Goal: Task Accomplishment & Management: Manage account settings

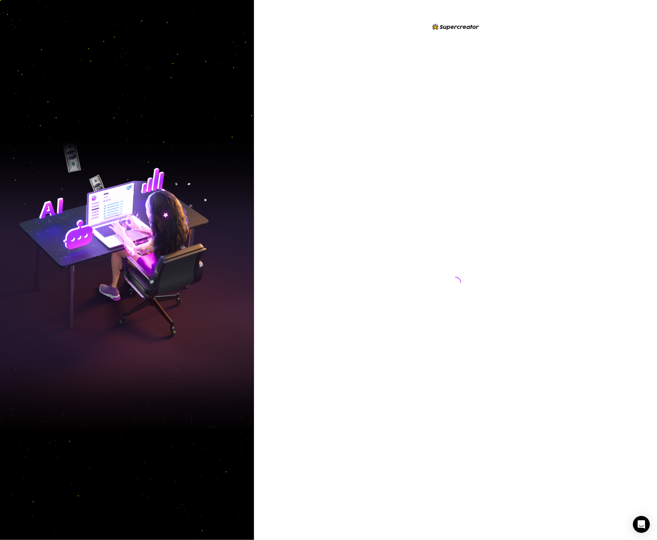
drag, startPoint x: 124, startPoint y: 425, endPoint x: 0, endPoint y: 340, distance: 150.9
click at [124, 425] on img at bounding box center [127, 270] width 254 height 318
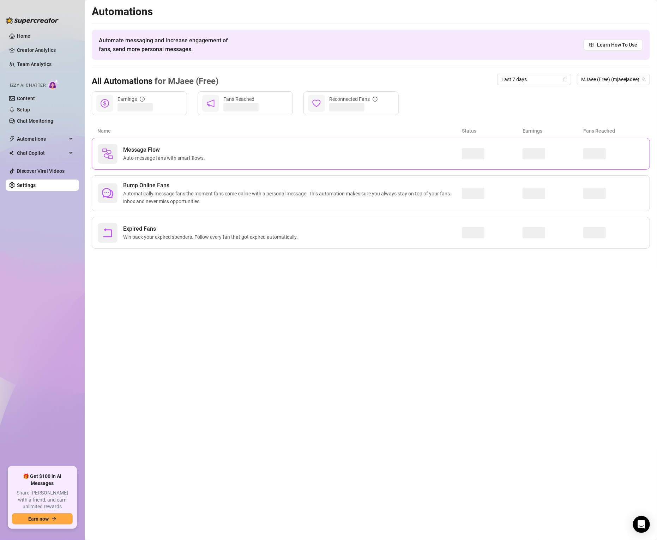
click at [233, 158] on div "Message Flow Auto-message fans with smart flows." at bounding box center [280, 154] width 364 height 20
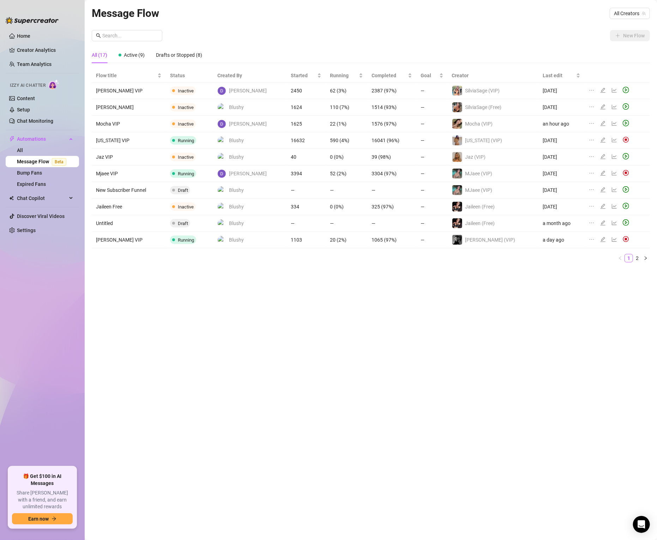
click at [623, 242] on img at bounding box center [626, 239] width 6 height 6
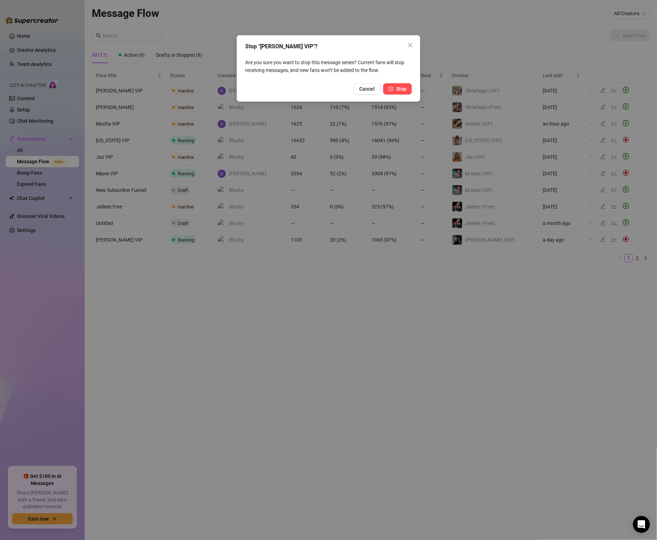
click at [390, 87] on icon "pause-circle" at bounding box center [390, 88] width 5 height 5
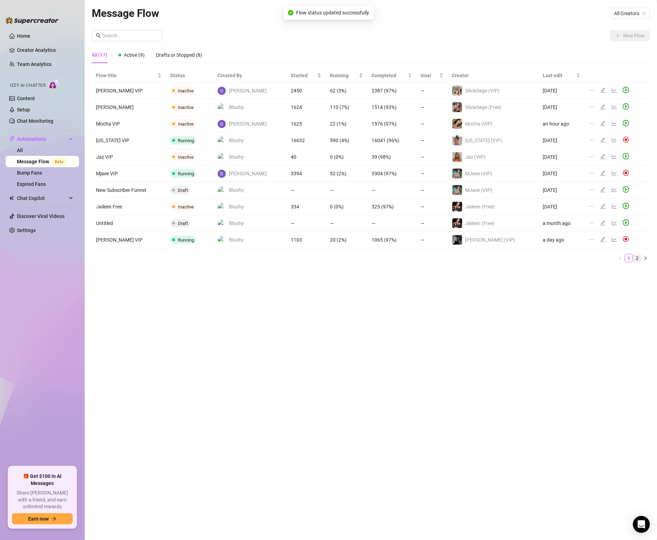
click at [636, 257] on link "2" at bounding box center [637, 258] width 8 height 8
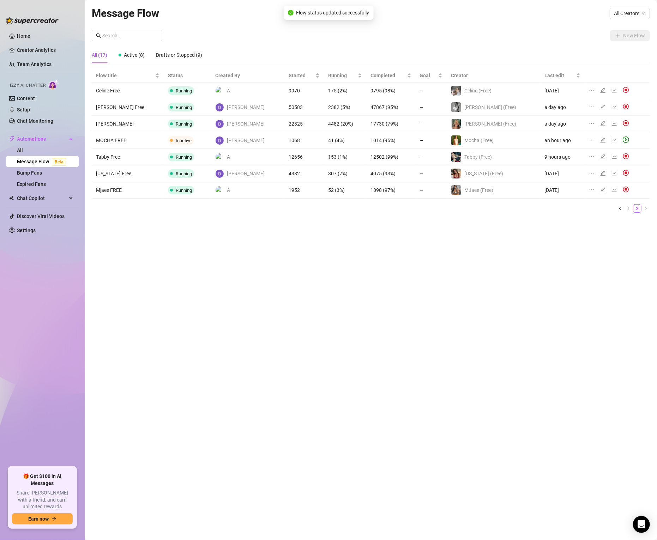
click at [623, 110] on div at bounding box center [627, 107] width 9 height 8
click at [623, 108] on img at bounding box center [626, 106] width 6 height 6
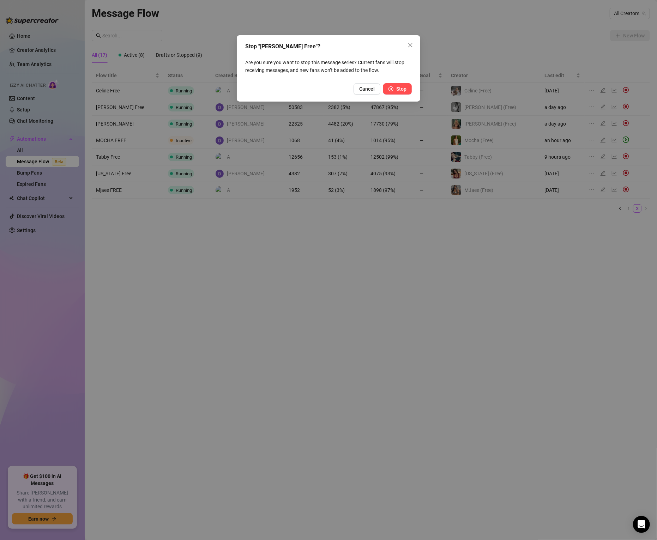
click at [399, 87] on span "Stop" at bounding box center [401, 89] width 10 height 6
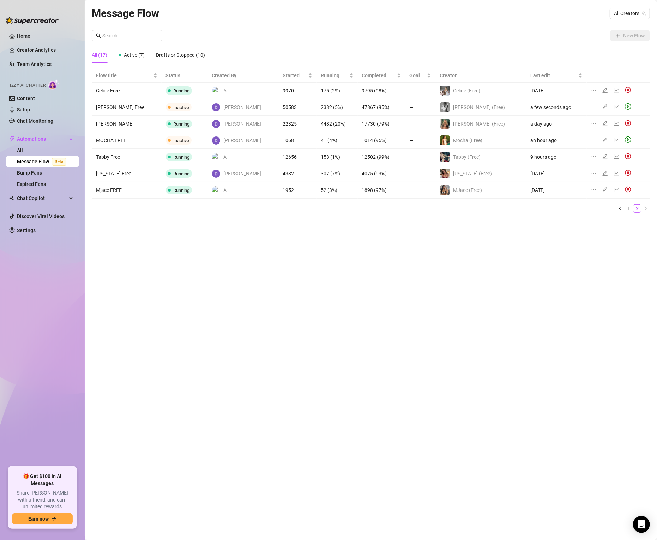
click at [625, 156] on img at bounding box center [628, 156] width 6 height 6
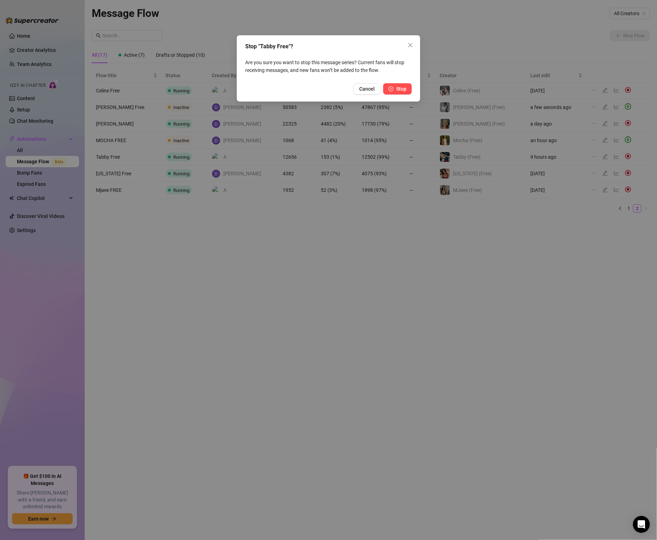
click at [403, 85] on button "Stop" at bounding box center [397, 88] width 29 height 11
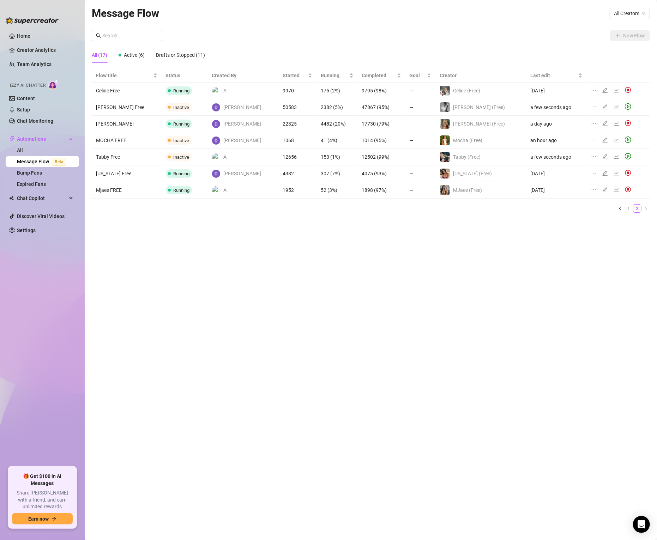
drag, startPoint x: 627, startPoint y: 211, endPoint x: 656, endPoint y: 289, distance: 83.1
click at [627, 211] on link "1" at bounding box center [629, 209] width 8 height 8
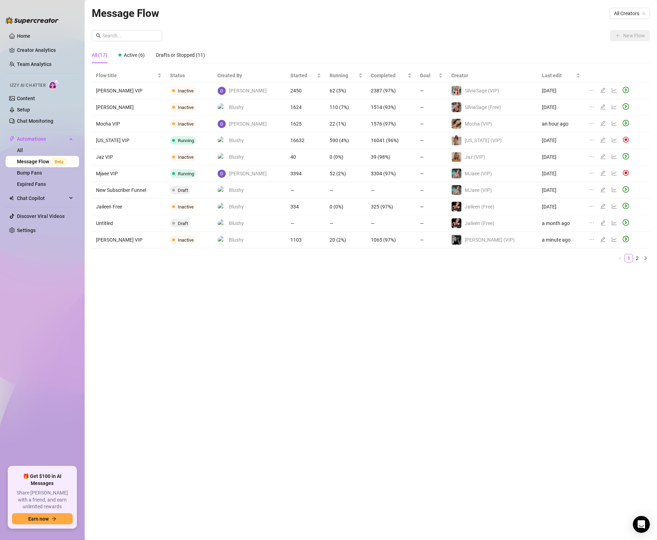
click at [208, 317] on div "Message Flow All Creators New Flow All (17) Active (6) Drafts or Stopped (11) F…" at bounding box center [371, 262] width 558 height 514
click at [634, 259] on link "2" at bounding box center [637, 258] width 8 height 8
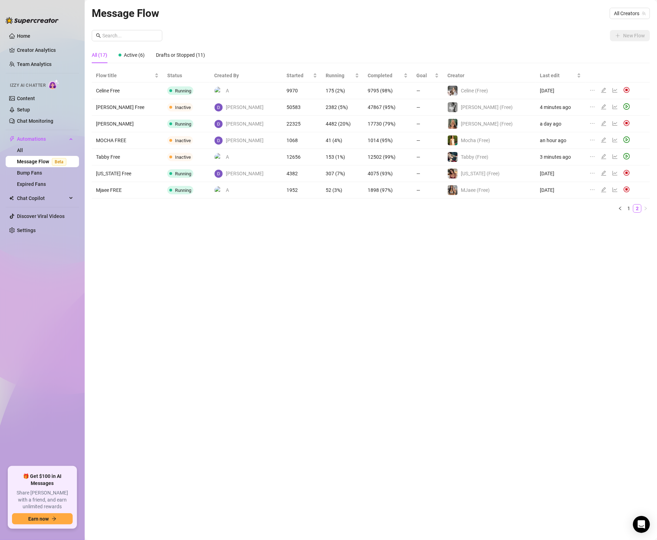
click at [150, 339] on div "Message Flow All Creators New Flow All (17) Active (6) Drafts or Stopped (11) F…" at bounding box center [371, 262] width 558 height 514
click at [178, 277] on div "Message Flow All Creators New Flow All (17) Active (6) Drafts or Stopped (11) F…" at bounding box center [371, 262] width 558 height 514
click at [201, 274] on div "Message Flow All Creators New Flow All (17) Active (6) Drafts or Stopped (11) F…" at bounding box center [371, 262] width 558 height 514
click at [152, 220] on div "Message Flow All Creators New Flow All (17) Active (6) Drafts or Stopped (11) F…" at bounding box center [371, 262] width 558 height 514
click at [174, 384] on div "Message Flow All Creators New Flow All (17) Active (6) Drafts or Stopped (11) F…" at bounding box center [371, 262] width 558 height 514
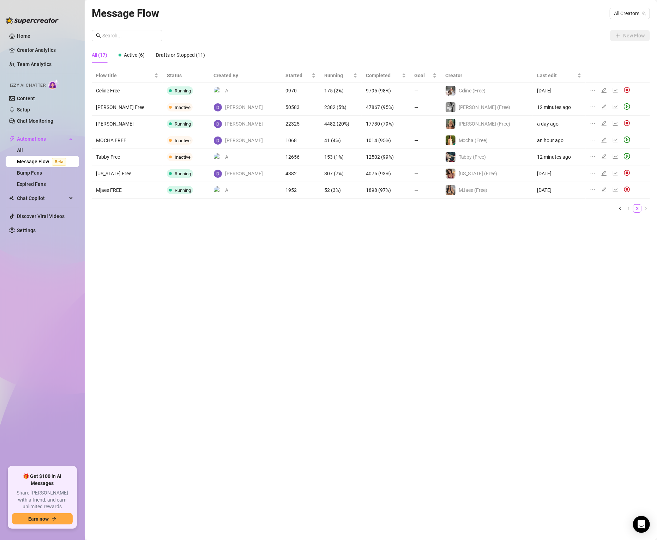
click at [204, 361] on div "Message Flow All Creators New Flow All (17) Active (6) Drafts or Stopped (11) F…" at bounding box center [371, 262] width 558 height 514
click at [35, 233] on link "Settings" at bounding box center [26, 230] width 19 height 6
